Goal: Entertainment & Leisure: Consume media (video, audio)

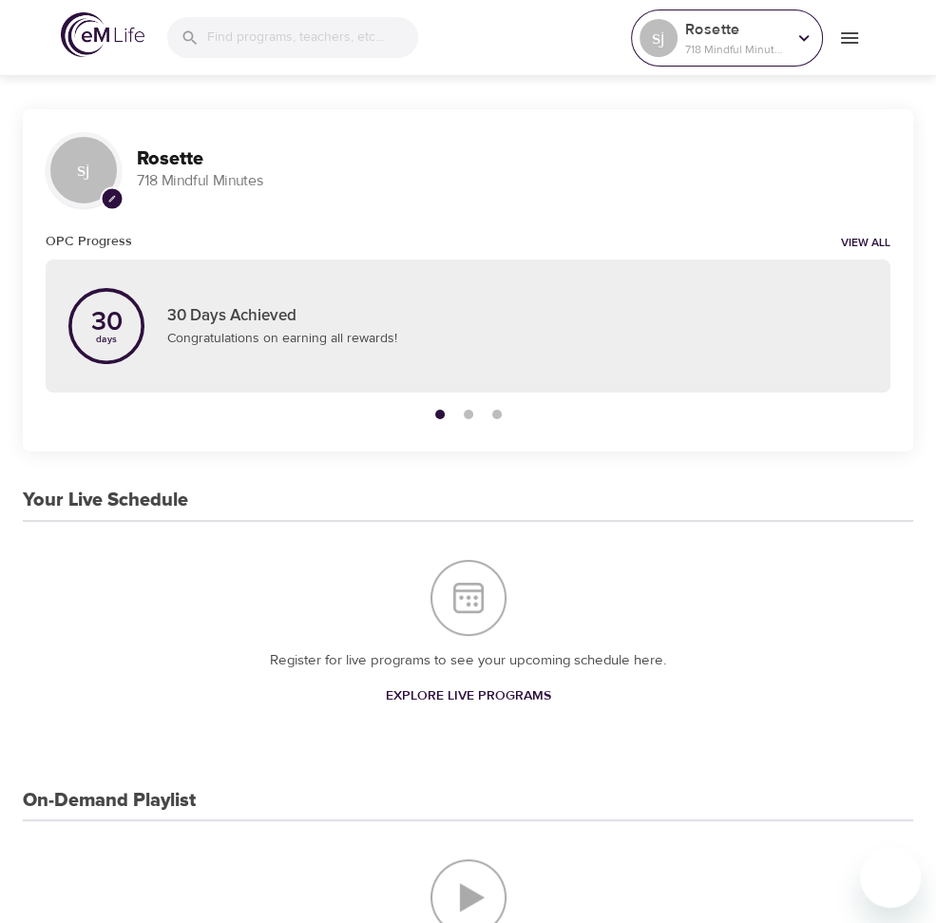
click at [742, 48] on p "718 Mindful Minutes" at bounding box center [735, 49] width 101 height 17
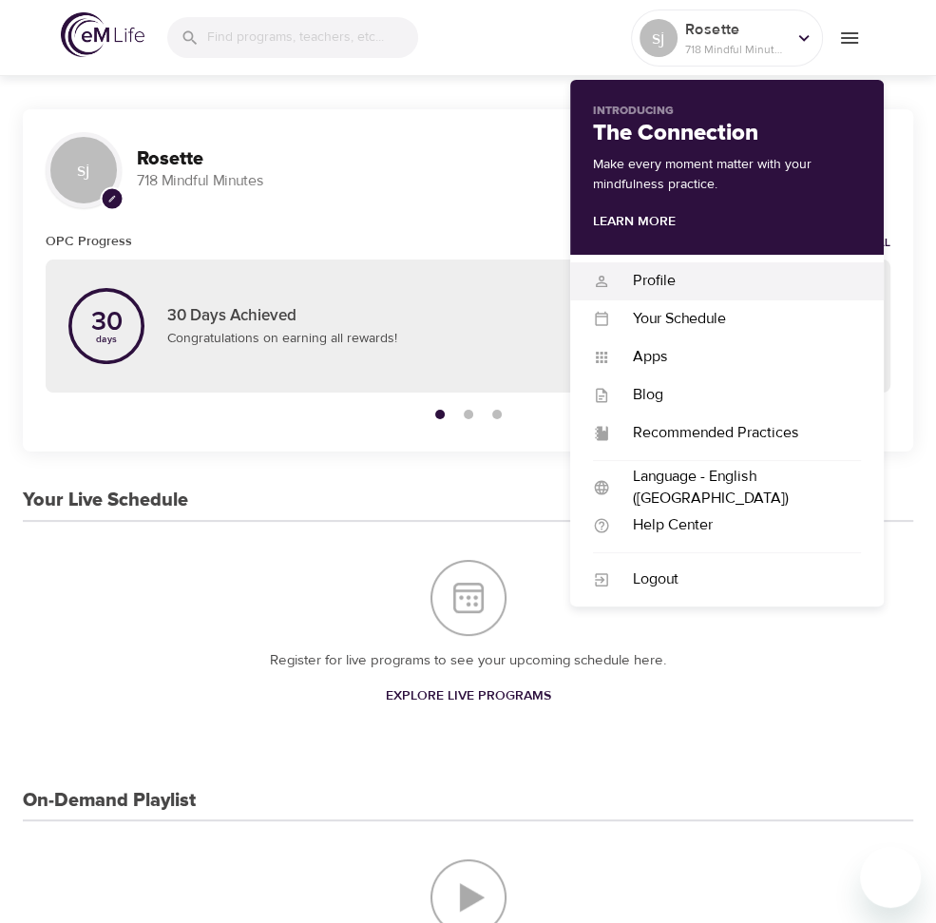
click at [676, 288] on div "Profile" at bounding box center [735, 281] width 251 height 22
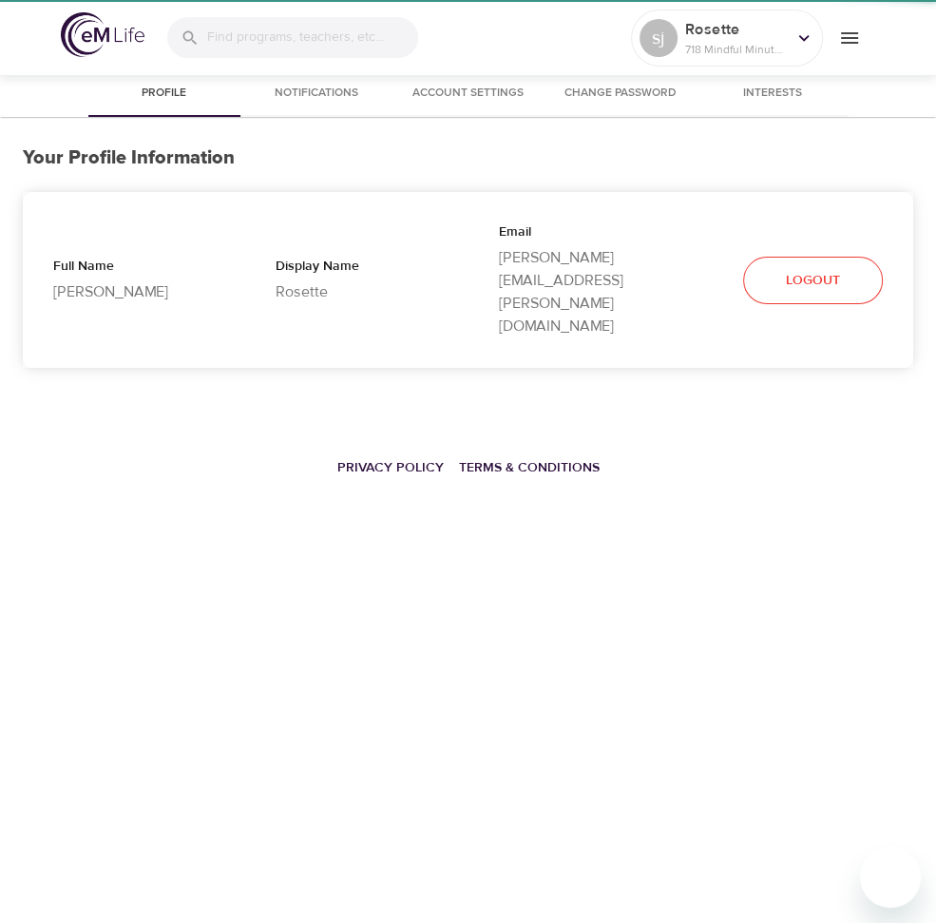
select select "10"
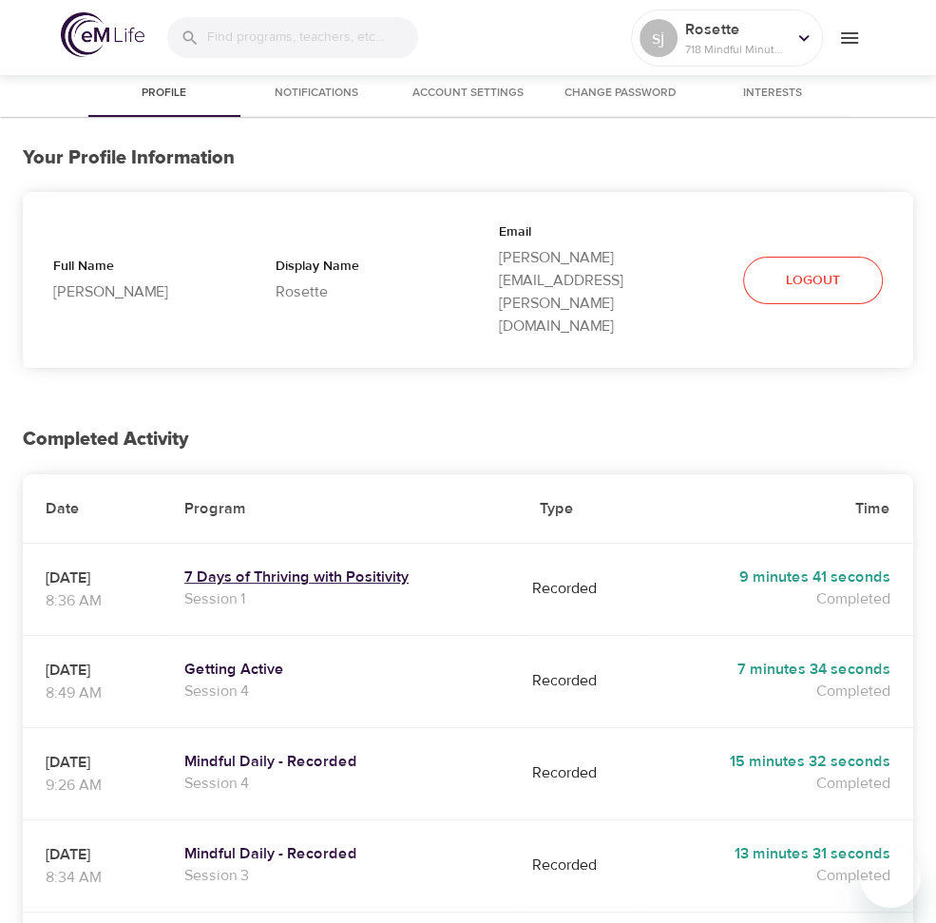
click at [398, 567] on h5 "7 Days of Thriving with Positivity" at bounding box center [339, 577] width 310 height 20
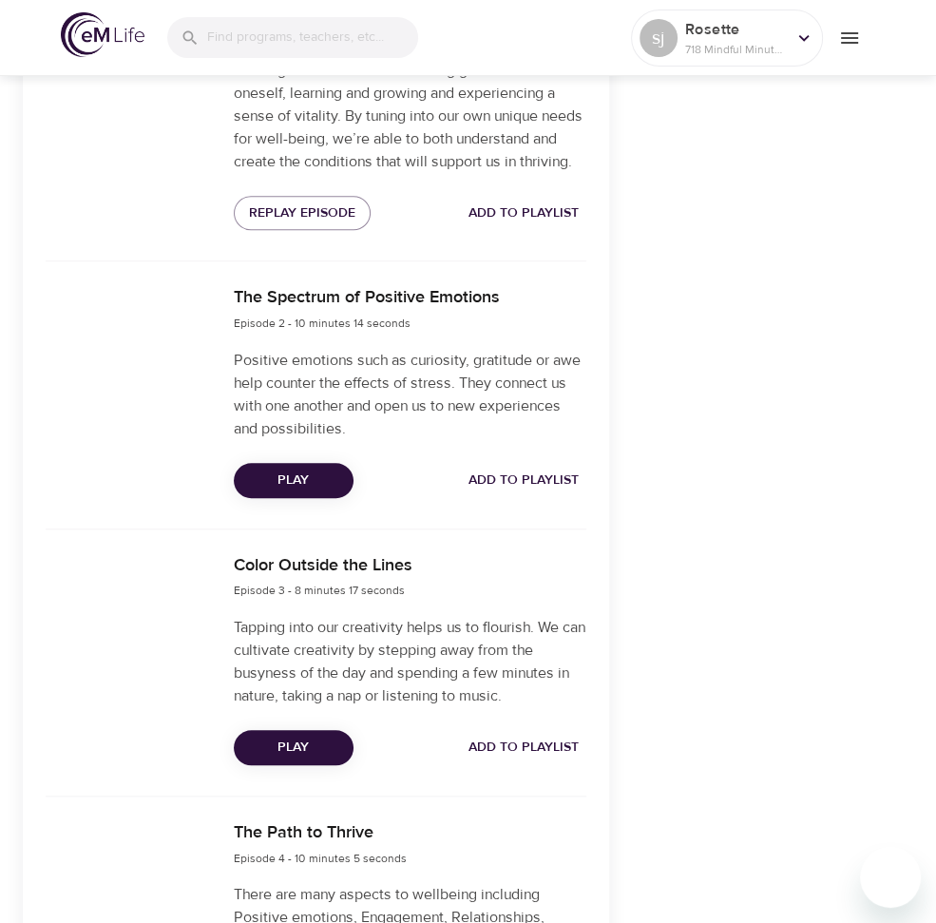
scroll to position [754, 0]
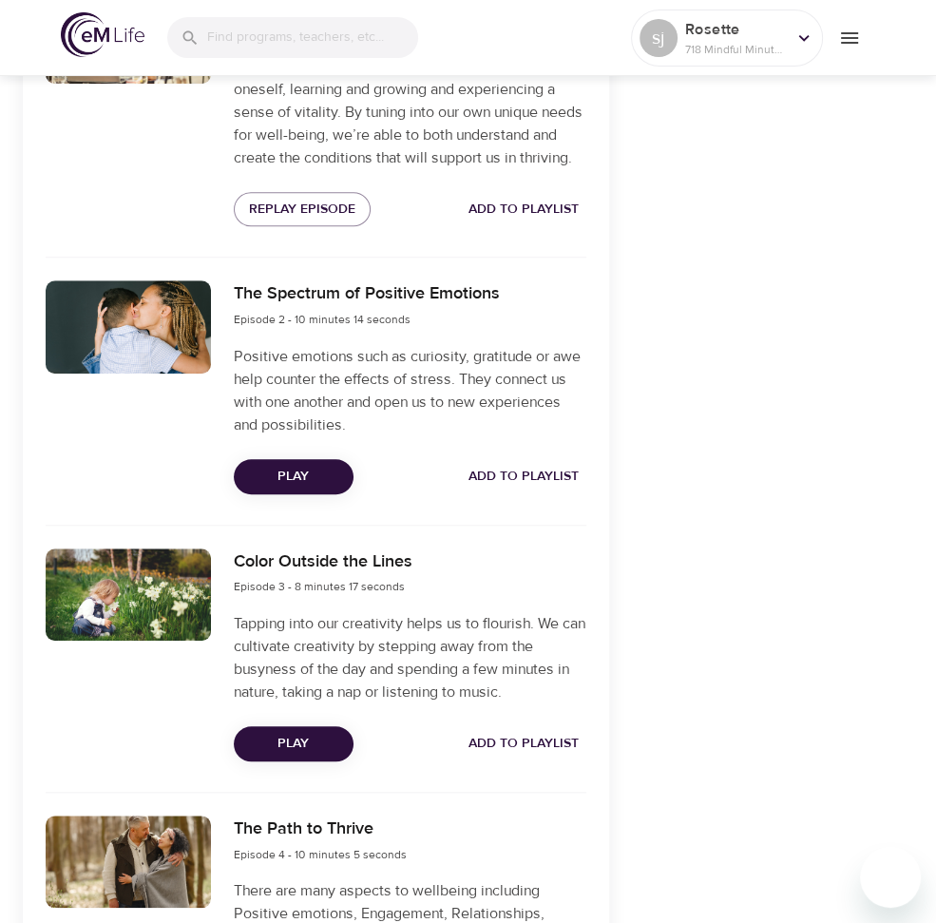
click at [291, 487] on span "Play" at bounding box center [293, 477] width 89 height 24
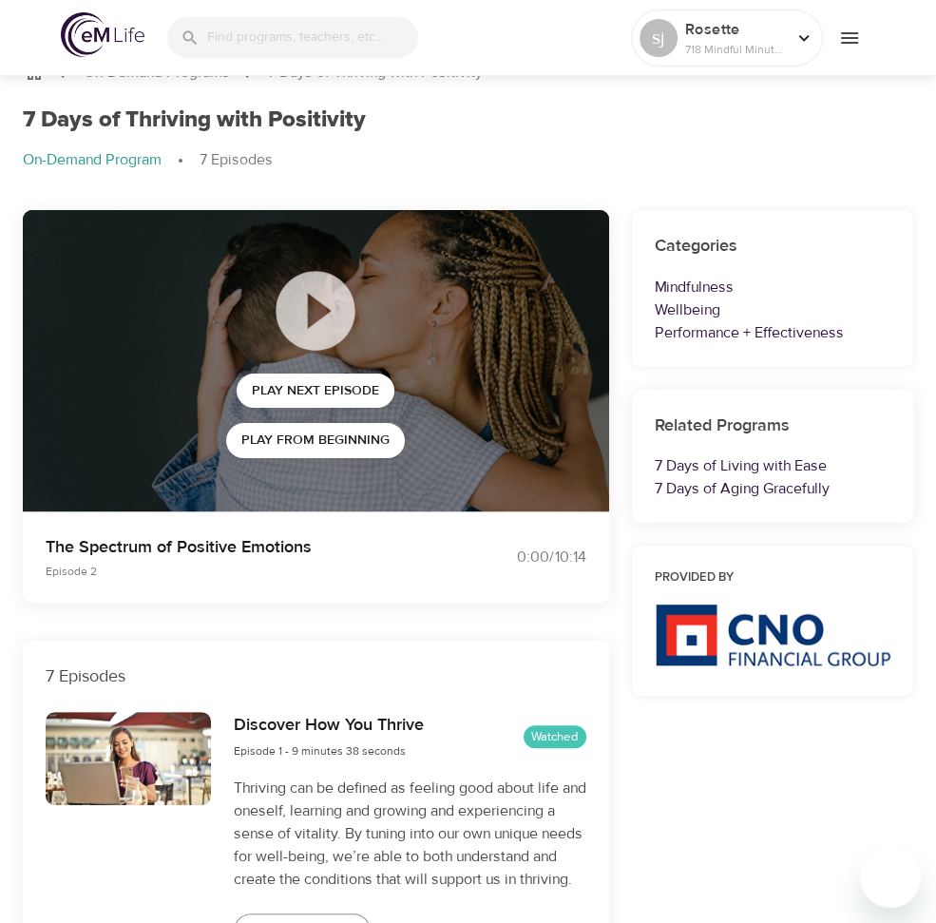
scroll to position [0, 0]
